Goal: Information Seeking & Learning: Learn about a topic

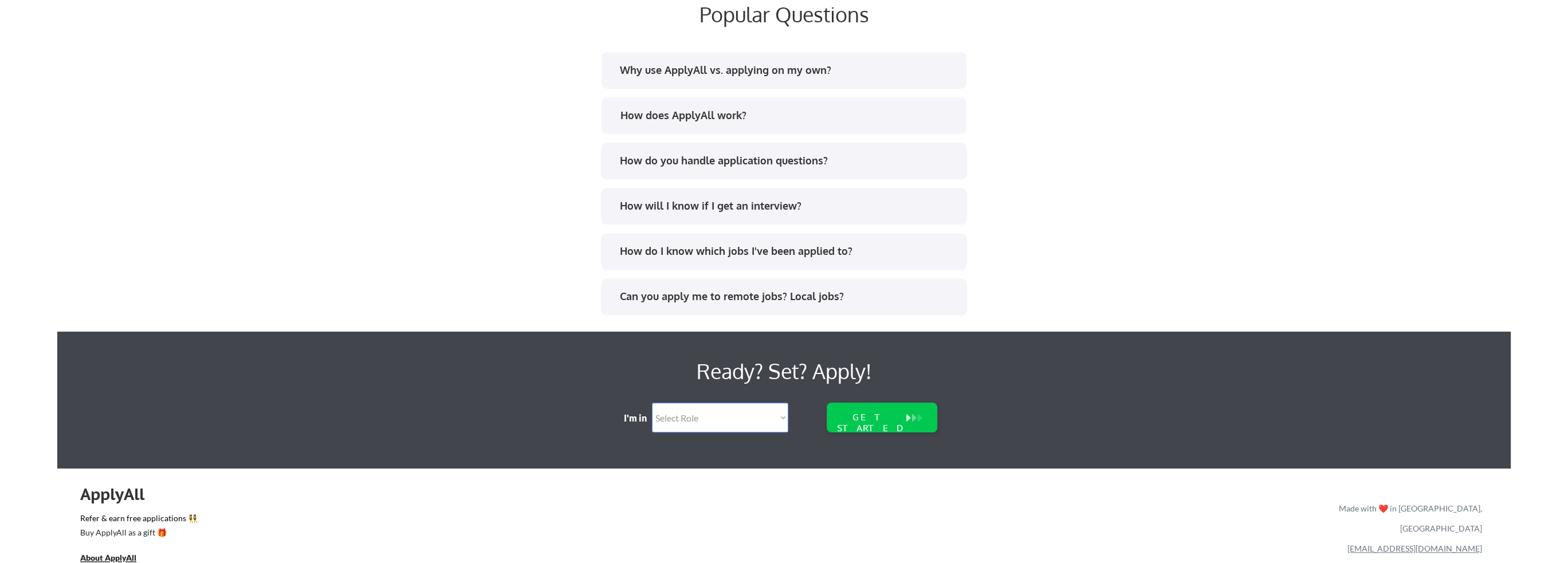
scroll to position [2205, 0]
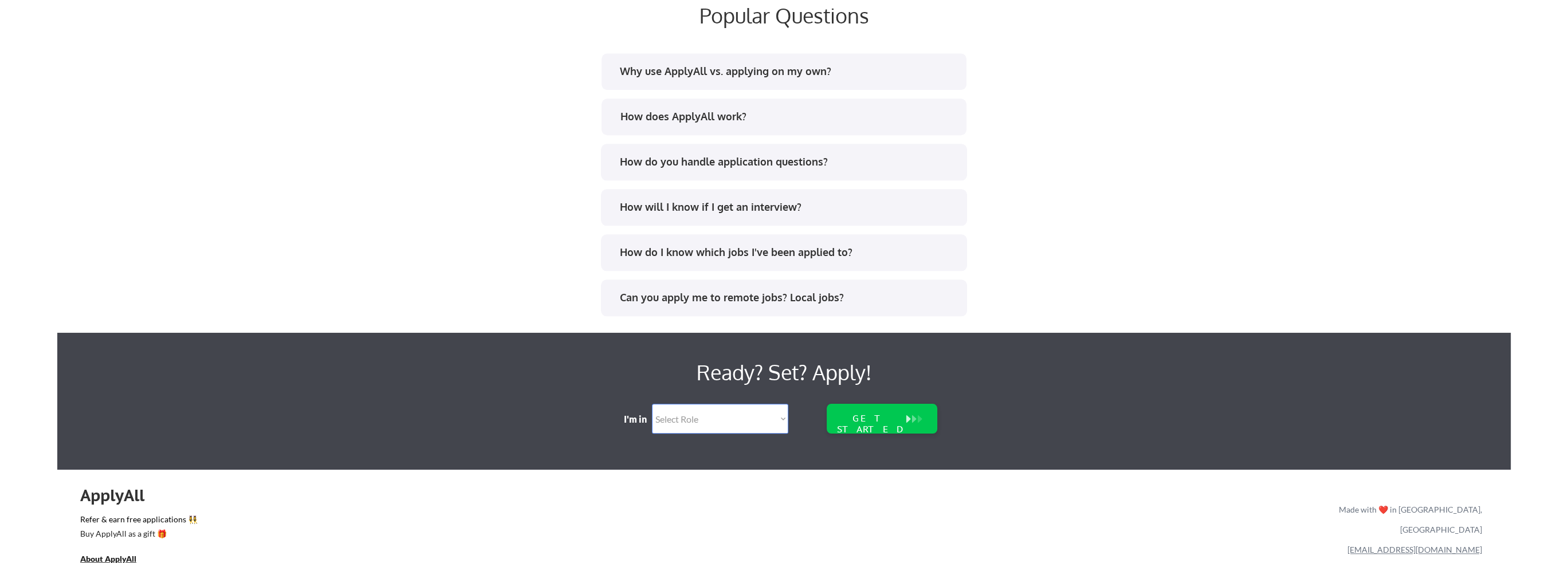
click at [664, 108] on div "How does ApplyAll work?" at bounding box center [784, 116] width 365 height 36
click at [674, 117] on div "How does ApplyAll work?" at bounding box center [788, 116] width 336 height 14
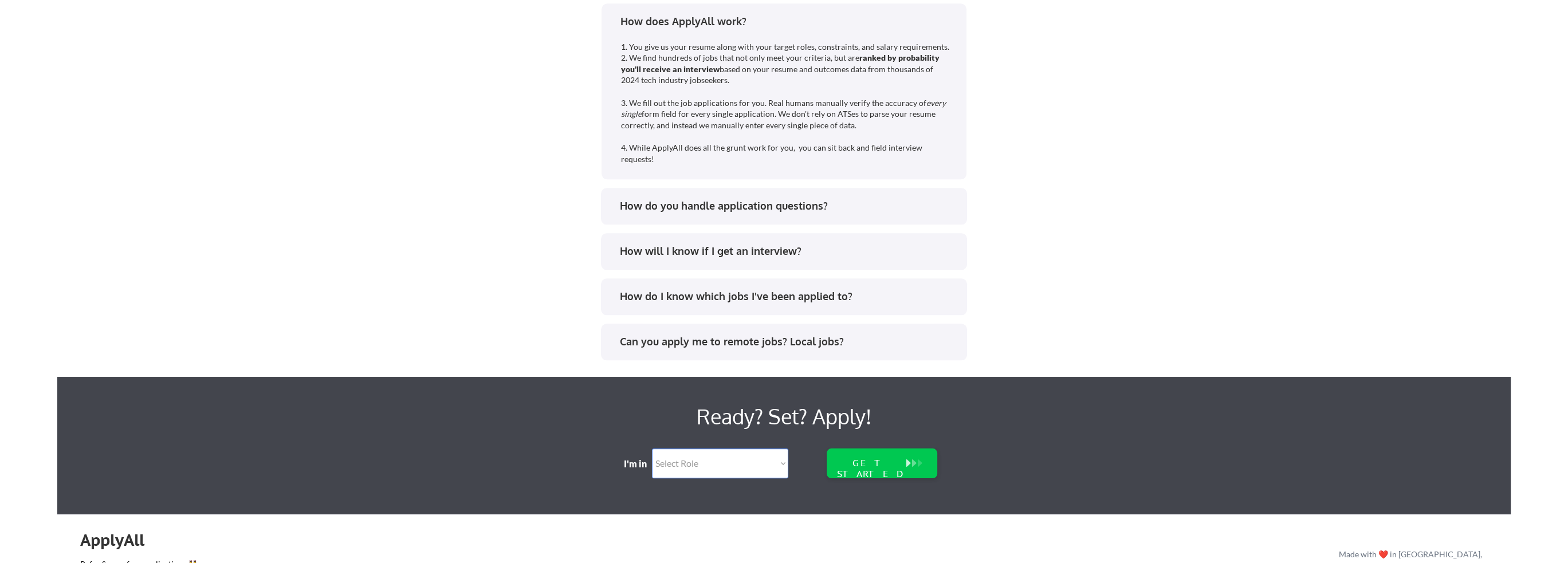
scroll to position [2301, 0]
click at [642, 199] on div "How do you handle application questions?" at bounding box center [788, 206] width 336 height 14
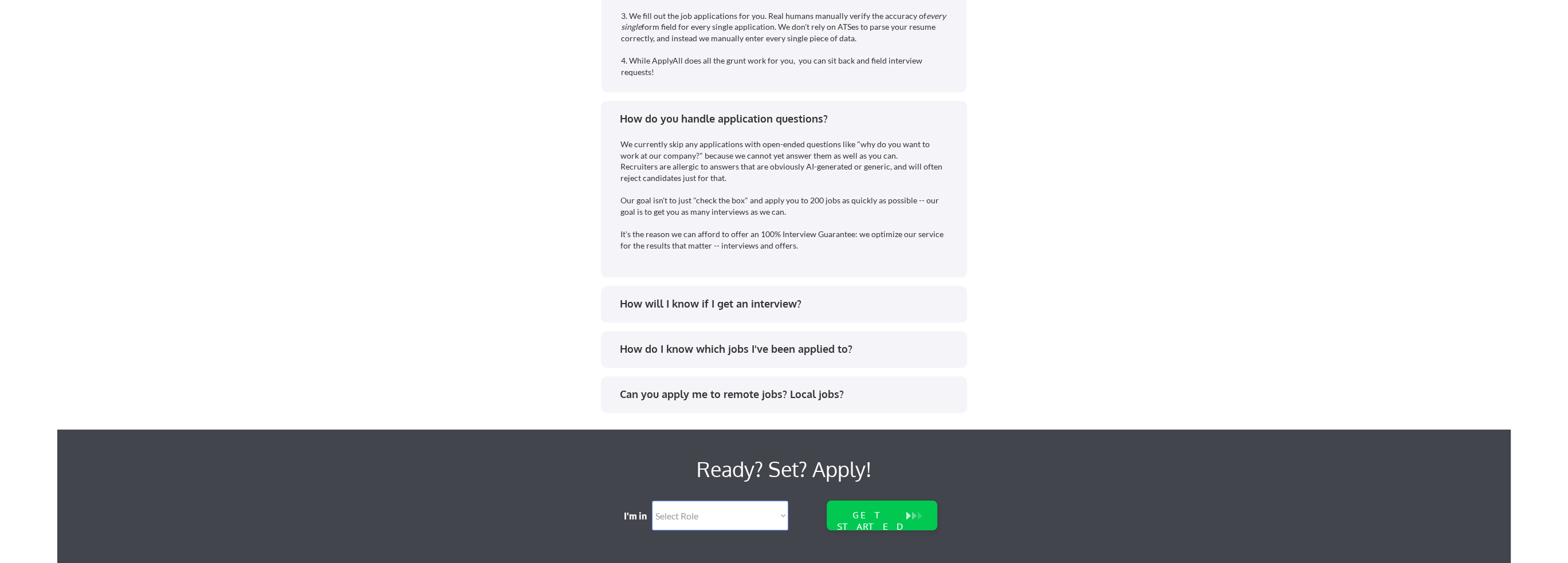
scroll to position [2396, 0]
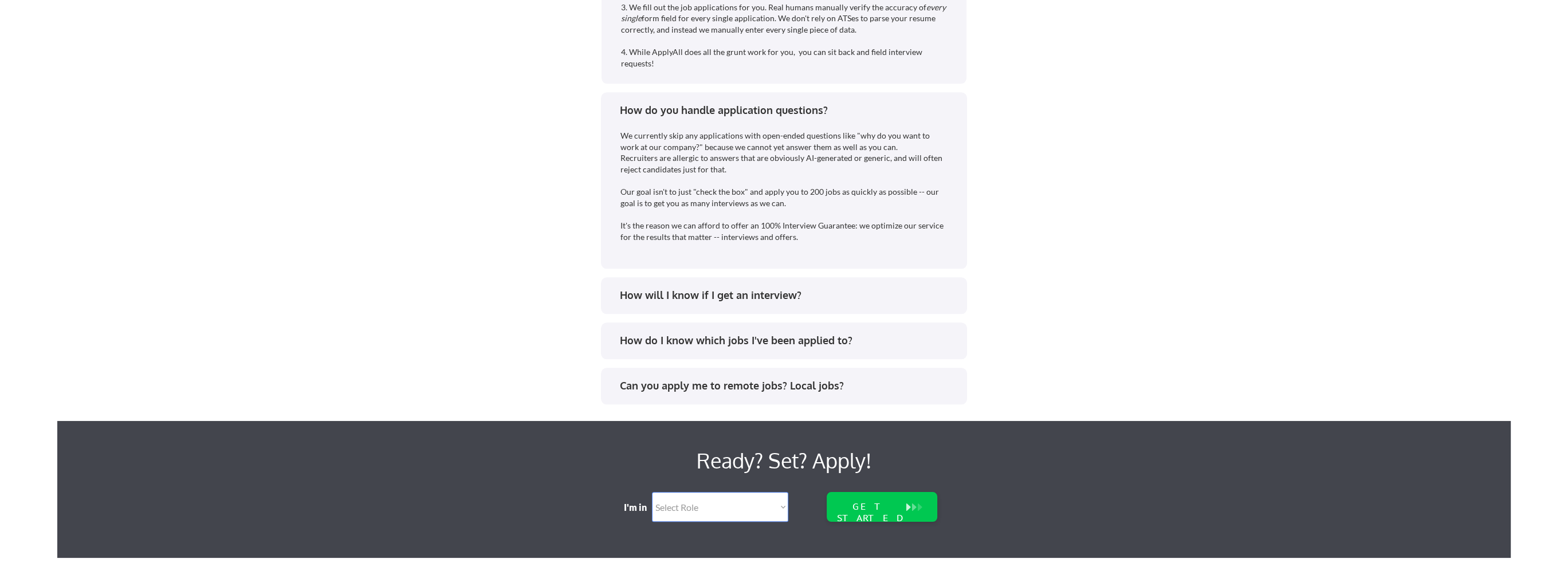
click at [648, 144] on div "We currently skip any applications with open-ended questions like "why do you w…" at bounding box center [785, 186] width 329 height 112
copy div "We currently skip any applications with open-ended questions like "why do you w…"
click at [653, 336] on div "How do I know which jobs I've been applied to?" at bounding box center [788, 339] width 336 height 14
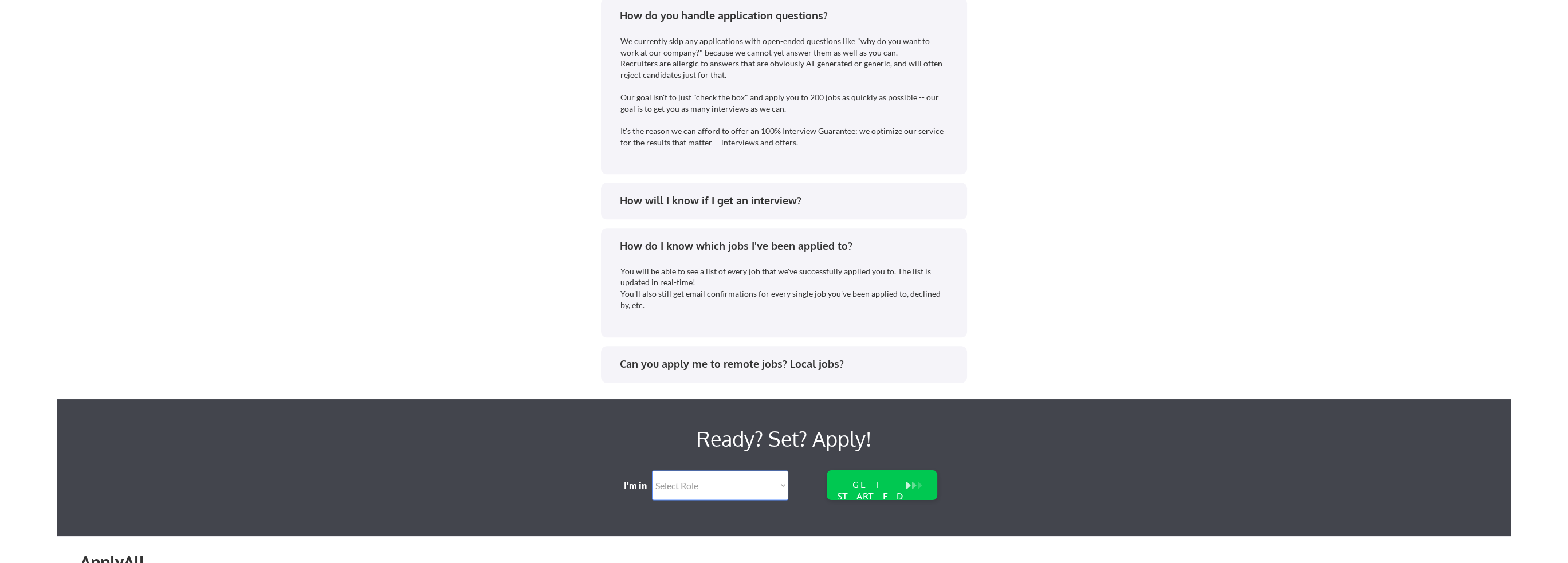
scroll to position [2491, 0]
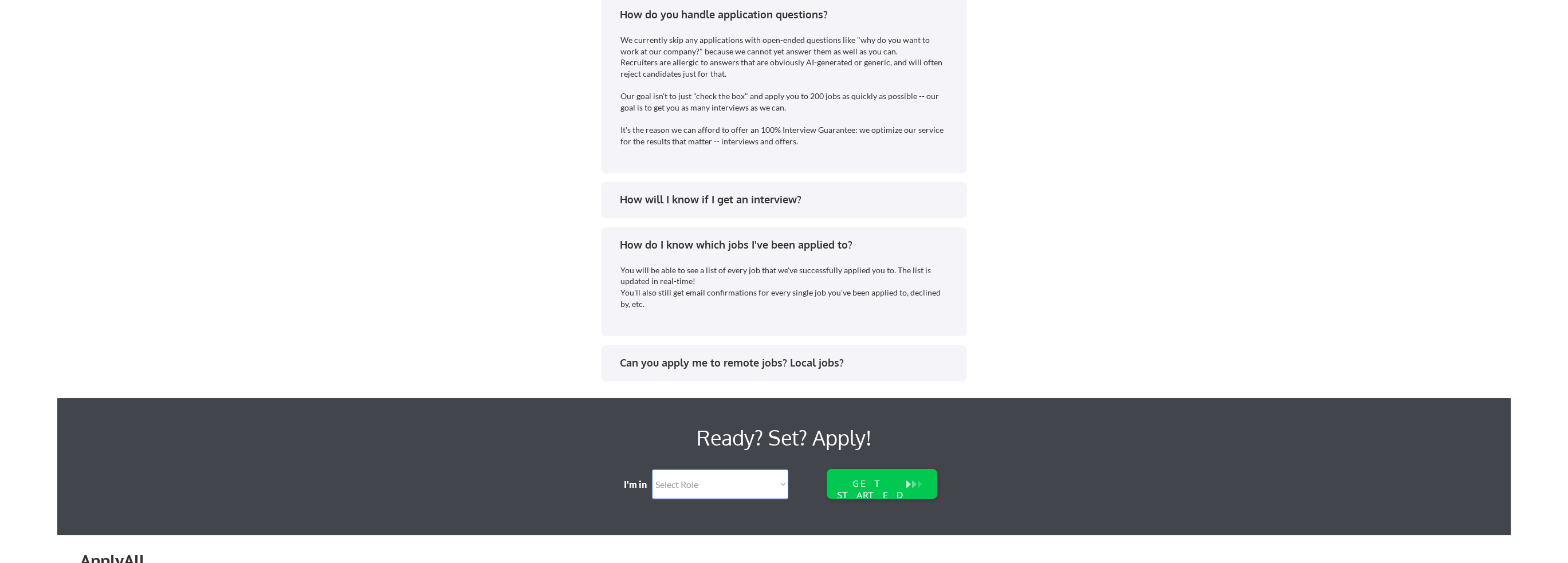
click at [648, 193] on div "How will I know if I get an interview?" at bounding box center [788, 199] width 336 height 14
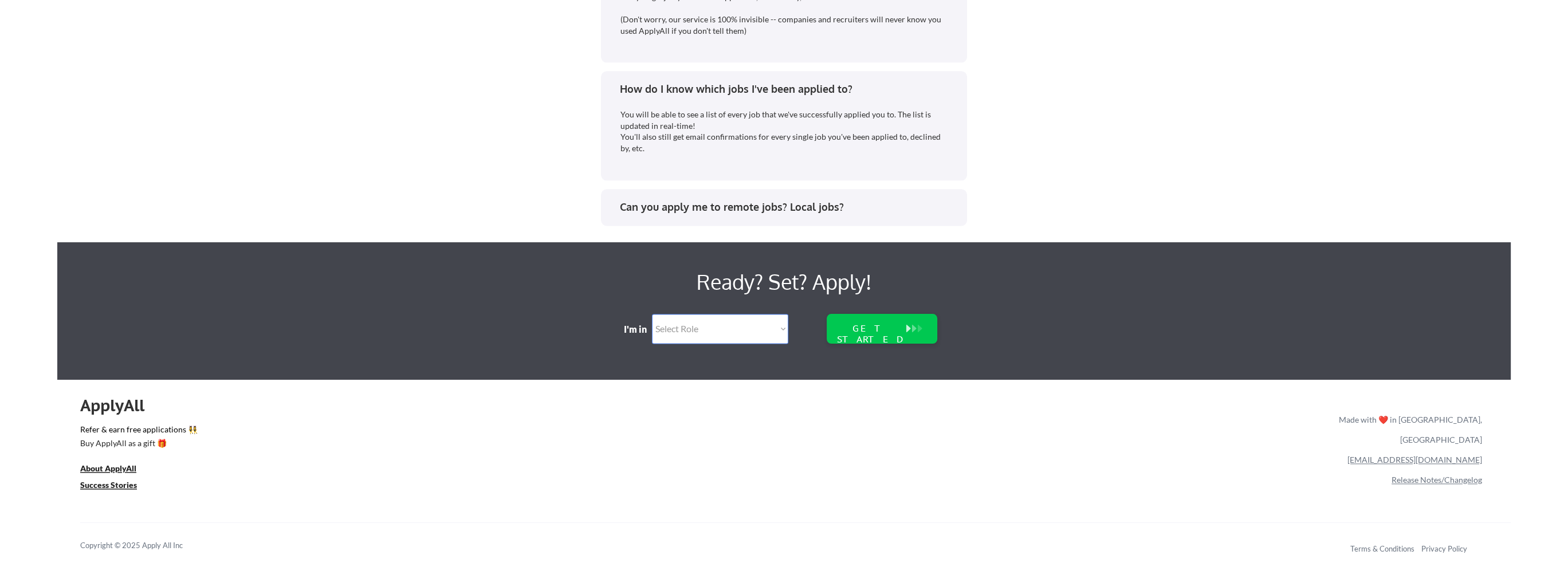
scroll to position [2747, 0]
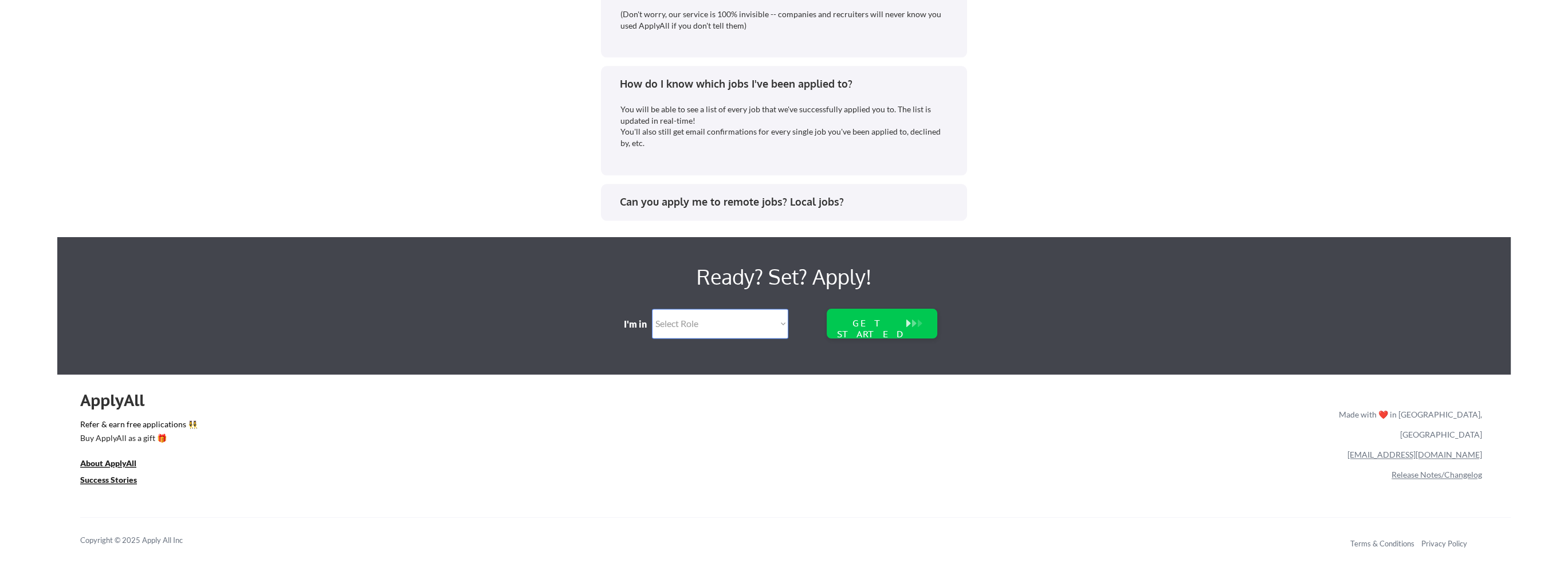
click at [661, 201] on div "Can you apply me to remote jobs? Local jobs?" at bounding box center [788, 201] width 336 height 14
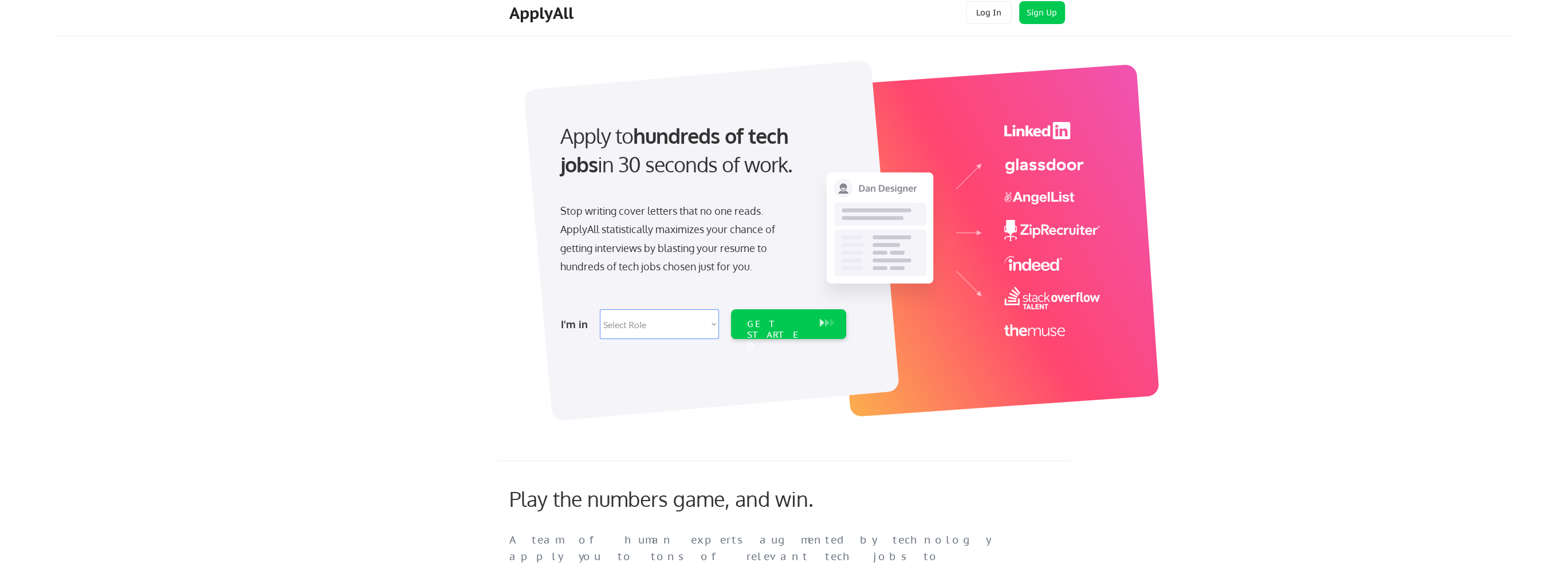
scroll to position [0, 0]
